Goal: Book appointment/travel/reservation

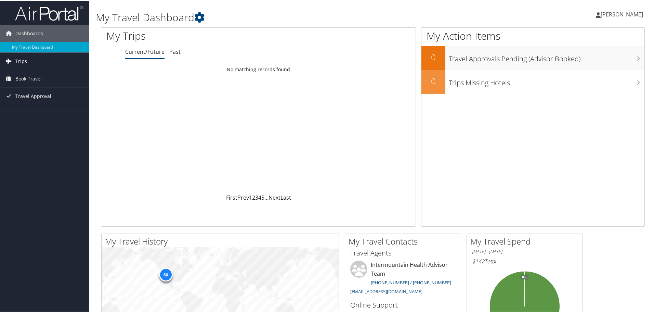
click at [27, 66] on link "Trips" at bounding box center [44, 60] width 89 height 17
click at [36, 108] on span "Book Travel" at bounding box center [28, 108] width 26 height 17
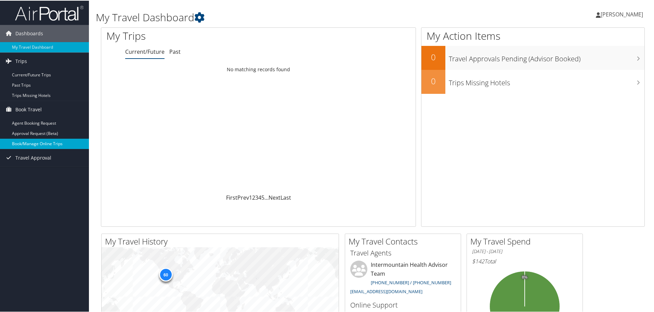
click at [50, 144] on link "Book/Manage Online Trips" at bounding box center [44, 143] width 89 height 10
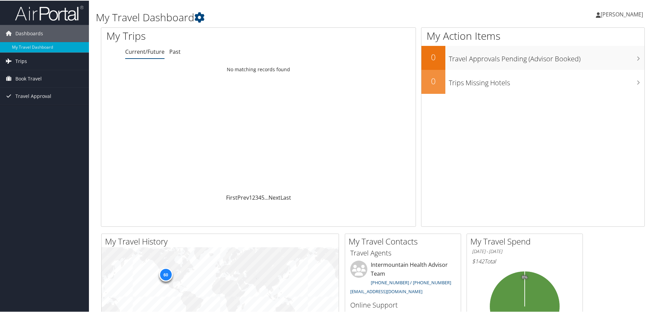
click at [30, 62] on link "Trips" at bounding box center [44, 60] width 89 height 17
click at [31, 74] on link "Current/Future Trips" at bounding box center [44, 74] width 89 height 10
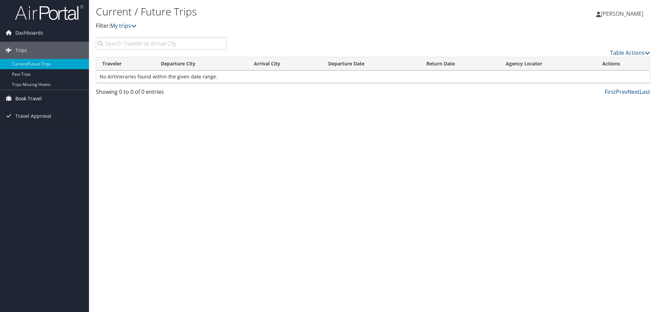
click at [38, 102] on span "Book Travel" at bounding box center [28, 98] width 26 height 17
click at [208, 153] on div "Current / Future Trips Filter: My trips Traci Keffer Traci Keffer My Settings T…" at bounding box center [373, 156] width 568 height 312
